Goal: Transaction & Acquisition: Purchase product/service

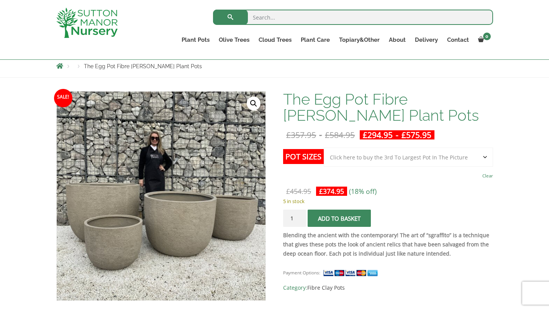
scroll to position [86, 0]
click at [475, 155] on select "Choose an option Click here to buy the 5th To Largest Pot In The Picture Click …" at bounding box center [408, 156] width 169 height 19
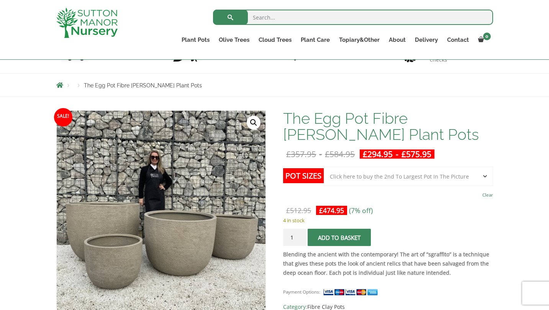
scroll to position [68, 0]
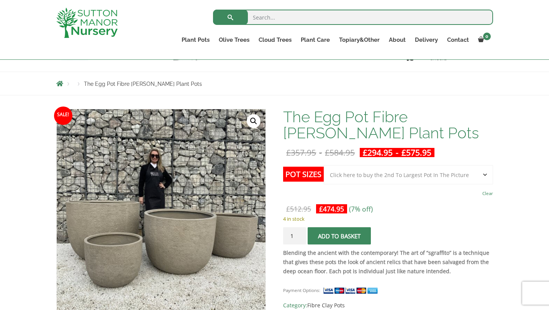
click at [479, 172] on select "Choose an option Click here to buy the 5th To Largest Pot In The Picture Click …" at bounding box center [408, 174] width 169 height 19
select select "Click here to buy the 3rd To Largest Pot In The Picture"
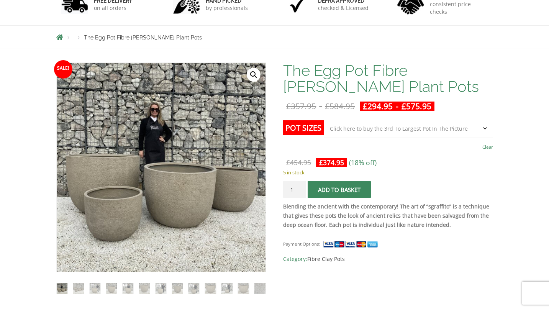
scroll to position [132, 0]
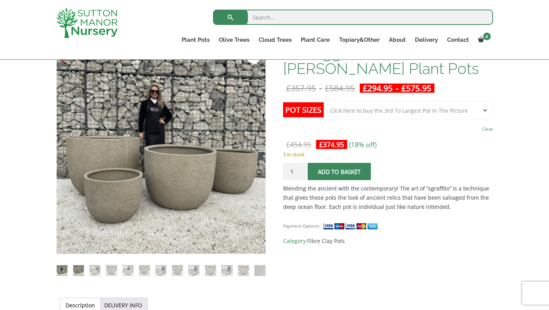
click at [76, 267] on img at bounding box center [78, 270] width 11 height 11
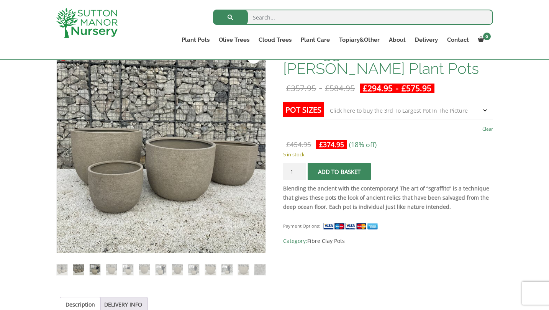
click at [95, 270] on img at bounding box center [95, 269] width 11 height 11
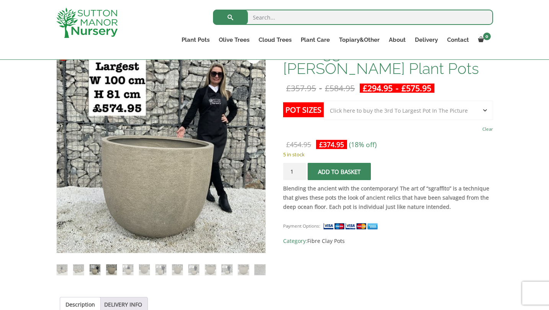
click at [111, 270] on img at bounding box center [111, 269] width 11 height 11
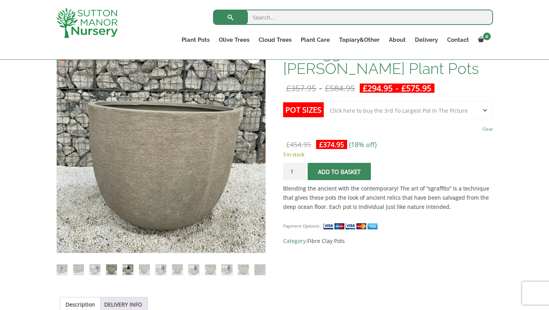
click at [125, 270] on img at bounding box center [128, 269] width 11 height 11
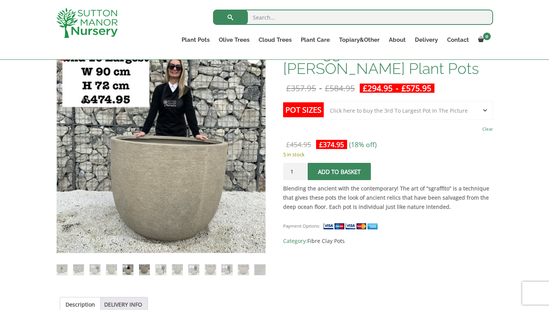
click at [145, 268] on img at bounding box center [144, 269] width 11 height 11
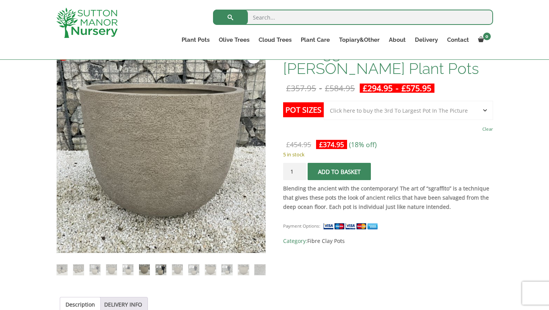
click at [158, 268] on img at bounding box center [160, 269] width 11 height 11
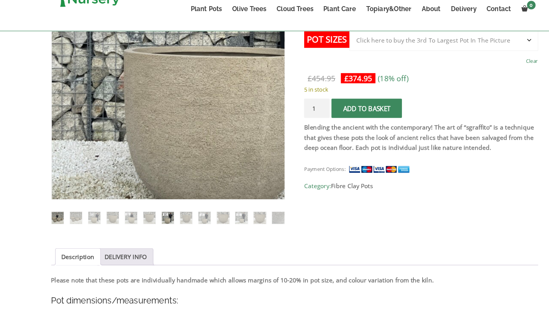
scroll to position [177, 0]
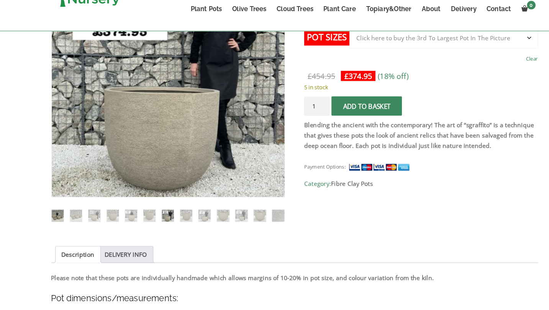
click at [62, 226] on img at bounding box center [62, 225] width 11 height 11
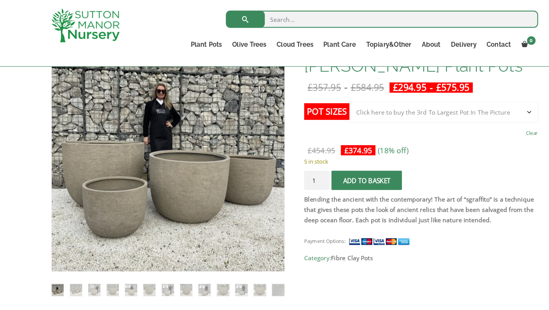
scroll to position [137, 0]
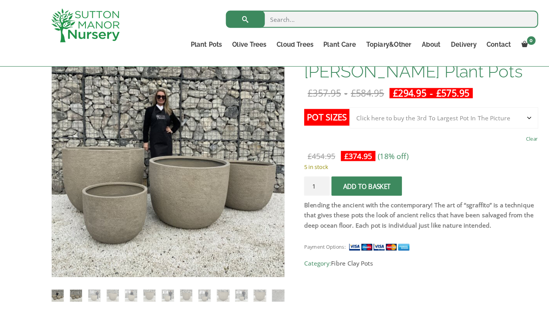
click at [80, 264] on img at bounding box center [78, 265] width 11 height 11
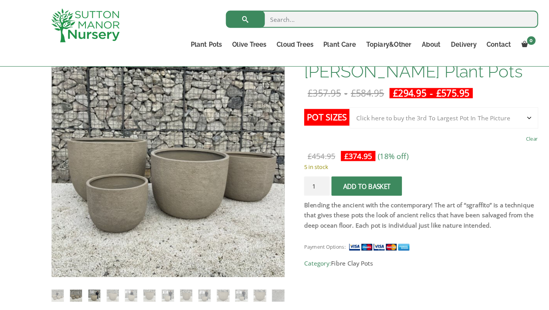
click at [95, 265] on img at bounding box center [95, 265] width 11 height 11
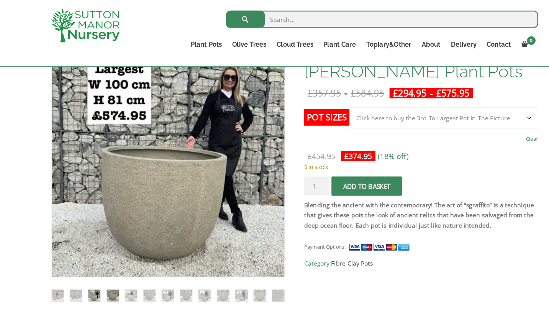
click at [110, 265] on img at bounding box center [111, 265] width 11 height 11
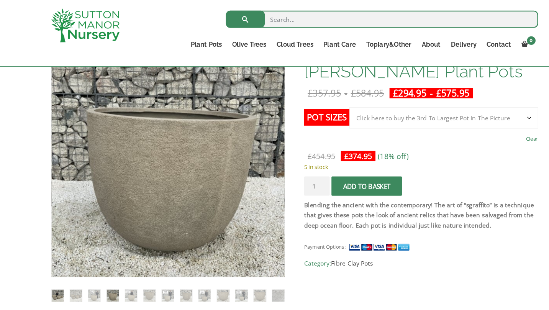
click at [62, 265] on img at bounding box center [62, 265] width 11 height 11
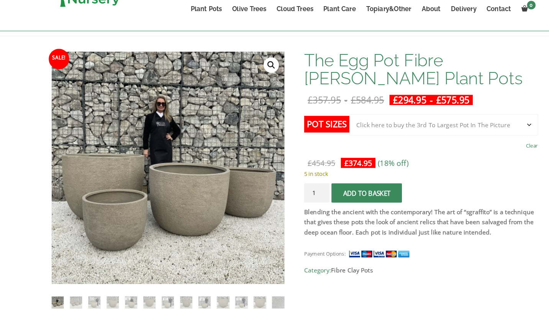
scroll to position [99, 0]
click at [481, 142] on select "Choose an option Click here to buy the 5th To Largest Pot In The Picture Click …" at bounding box center [408, 143] width 169 height 19
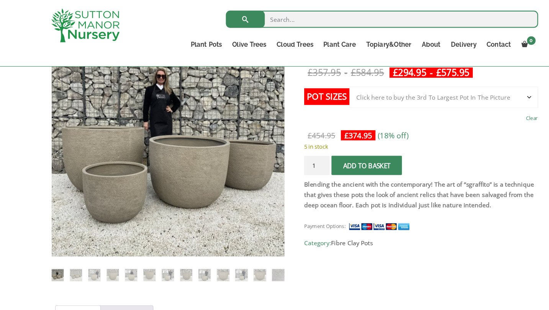
scroll to position [139, 0]
